Goal: Find specific page/section: Find specific page/section

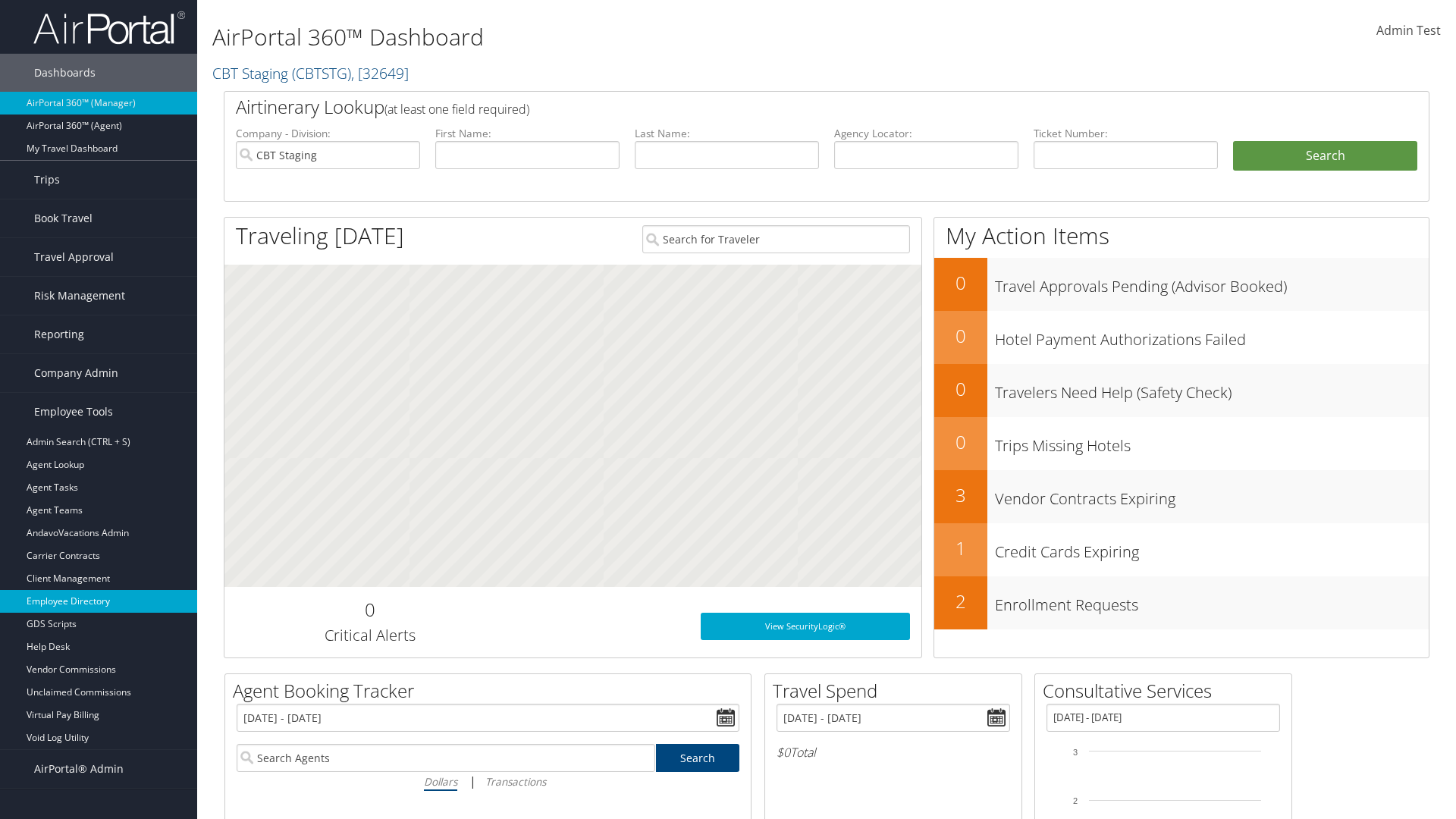
click at [98, 601] on link "Employee Directory" at bounding box center [98, 601] width 197 height 23
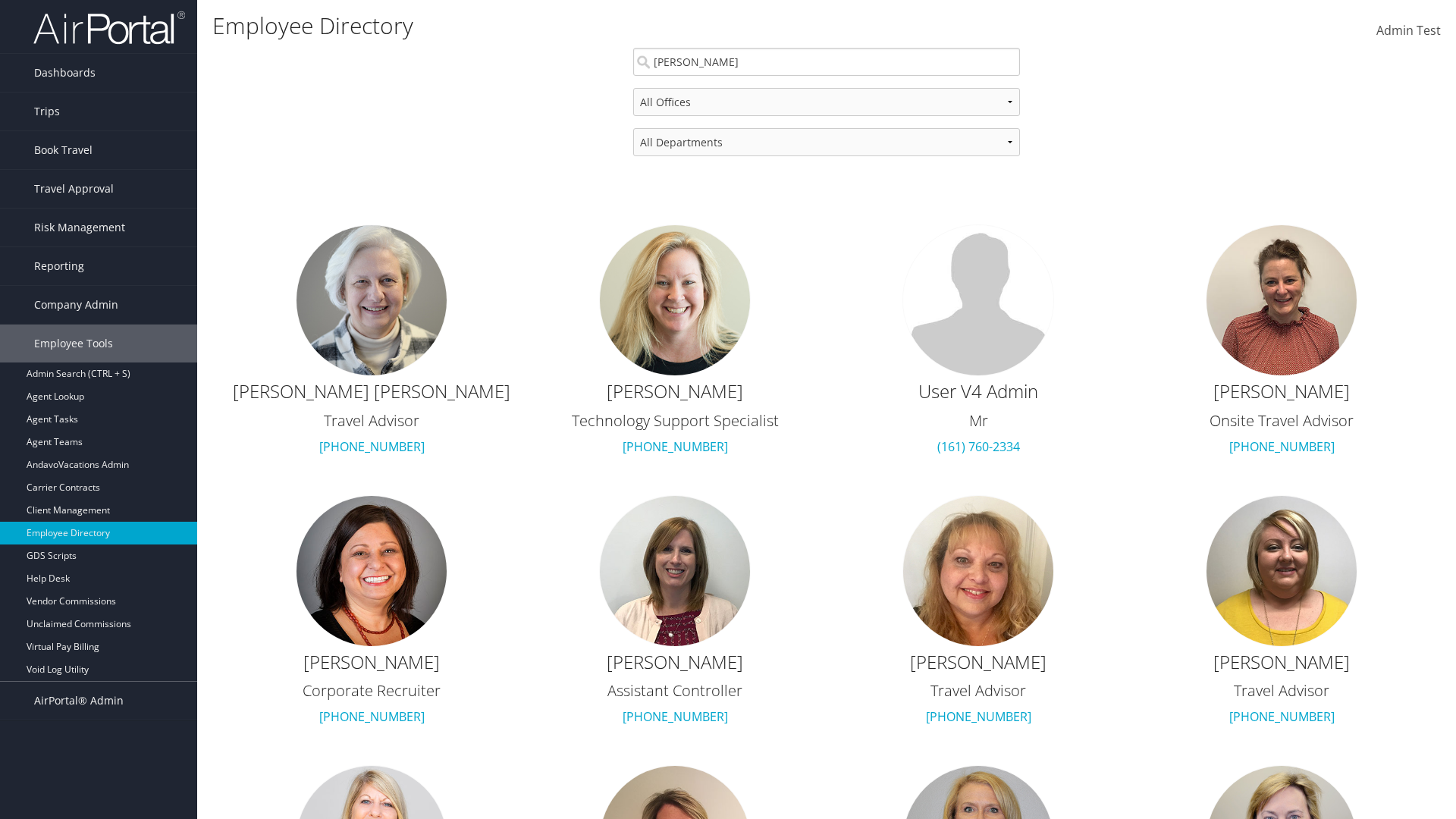
type input "[PERSON_NAME]"
click at [827, 91] on div "[PERSON_NAME]" at bounding box center [827, 91] width 381 height 15
